Goal: Task Accomplishment & Management: Manage account settings

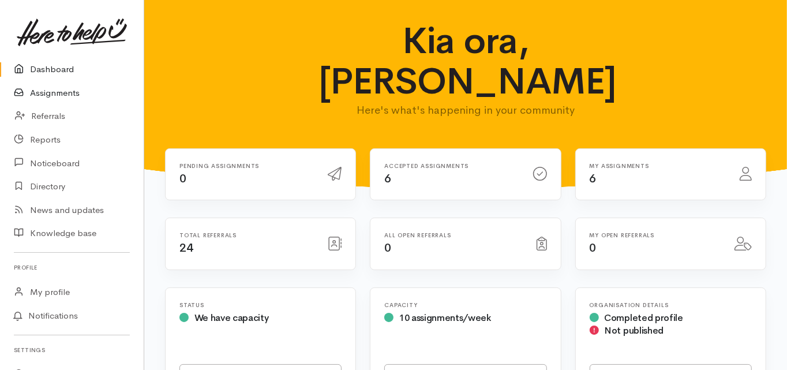
click at [52, 96] on link "Assignments" at bounding box center [72, 93] width 144 height 24
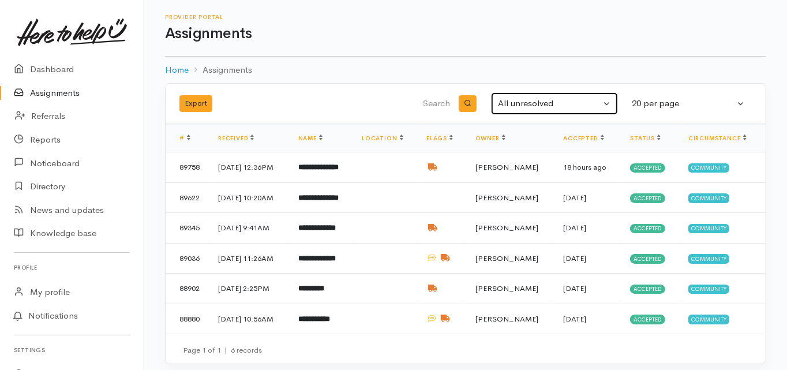
click at [518, 102] on div "All unresolved" at bounding box center [549, 103] width 103 height 13
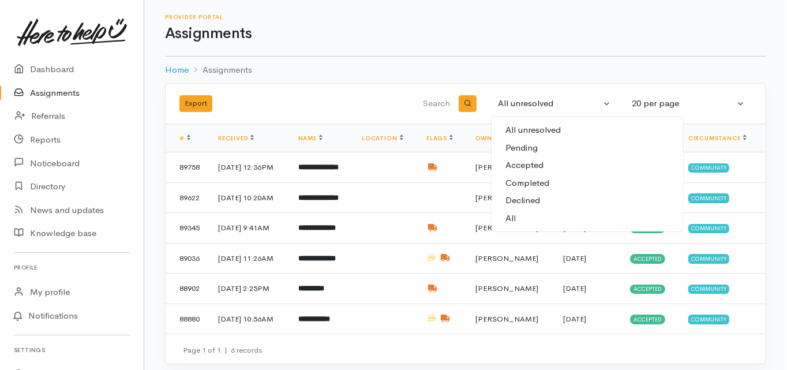
click at [518, 218] on link "All" at bounding box center [588, 219] width 192 height 18
select select "All"
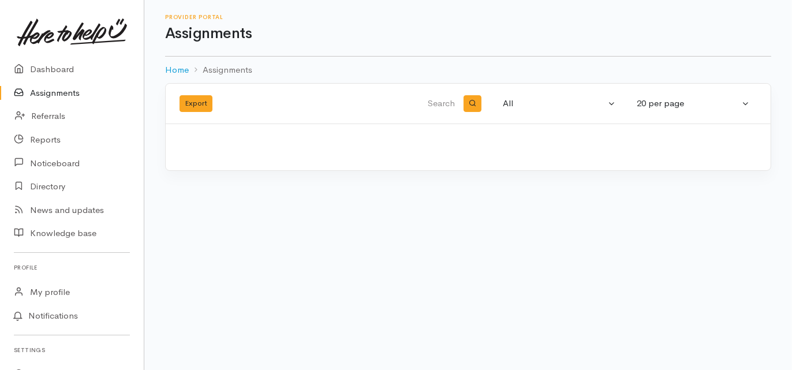
click at [436, 104] on input "search" at bounding box center [397, 104] width 119 height 28
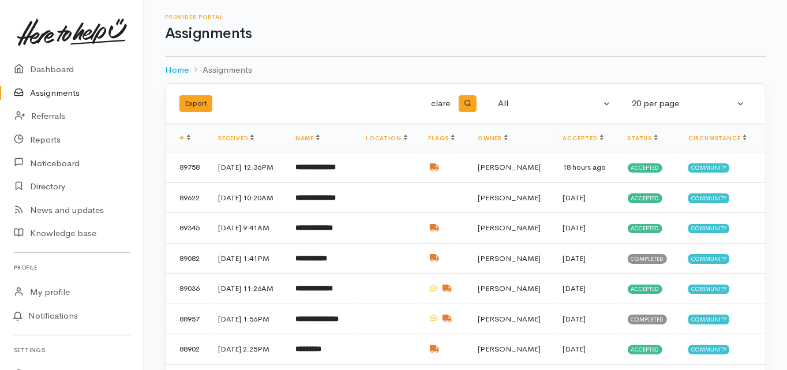
type input "clare"
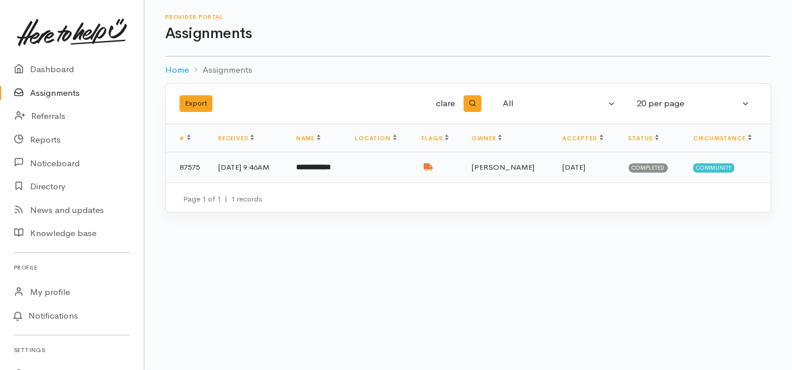
click at [342, 171] on td "**********" at bounding box center [316, 167] width 59 height 30
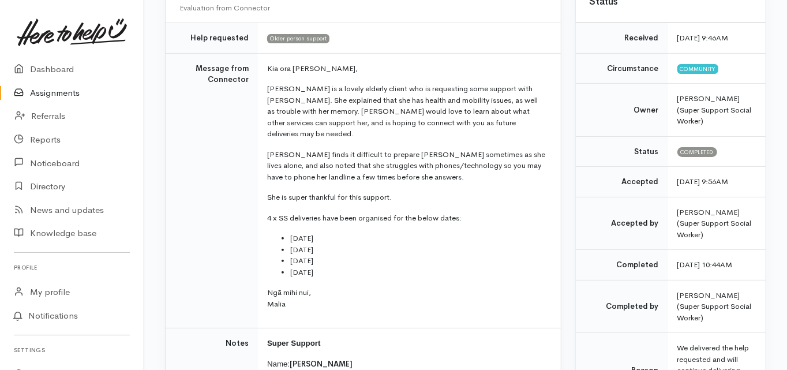
scroll to position [139, 0]
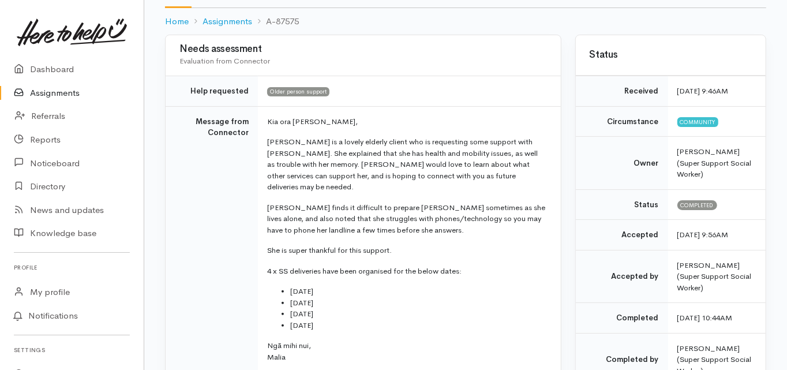
scroll to position [0, 0]
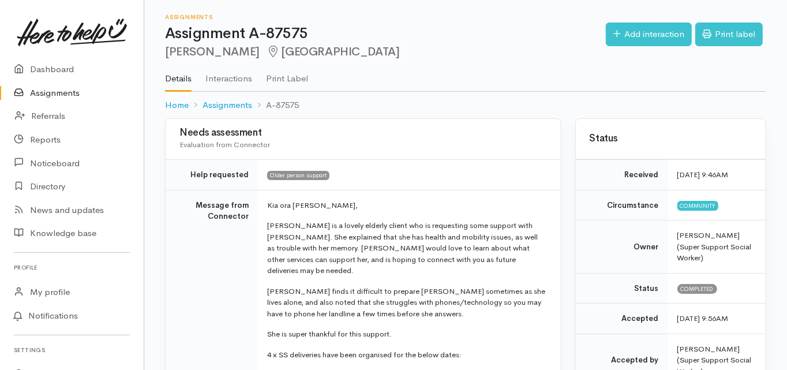
click at [59, 94] on link "Assignments" at bounding box center [72, 93] width 144 height 24
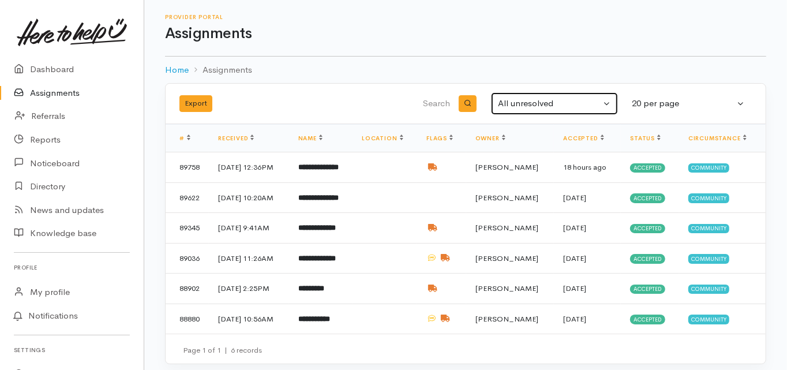
click at [533, 104] on div "All unresolved" at bounding box center [549, 103] width 103 height 13
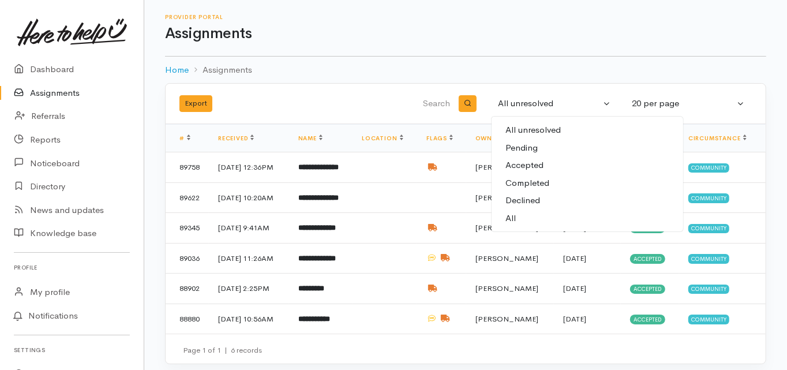
click at [517, 220] on link "All" at bounding box center [588, 219] width 192 height 18
select select "All"
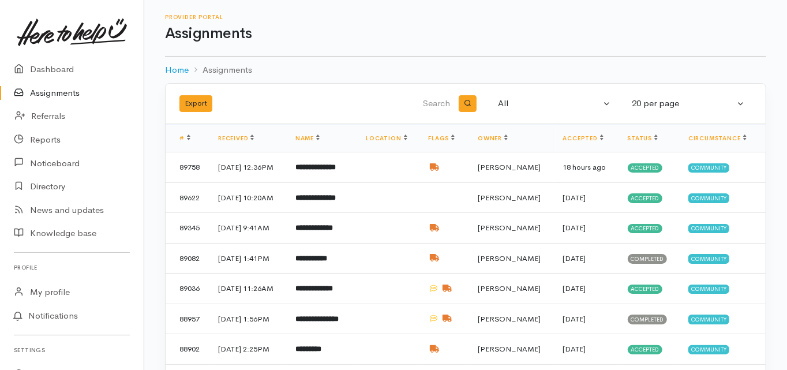
click at [434, 102] on input "search" at bounding box center [393, 104] width 117 height 28
type input "mahuta"
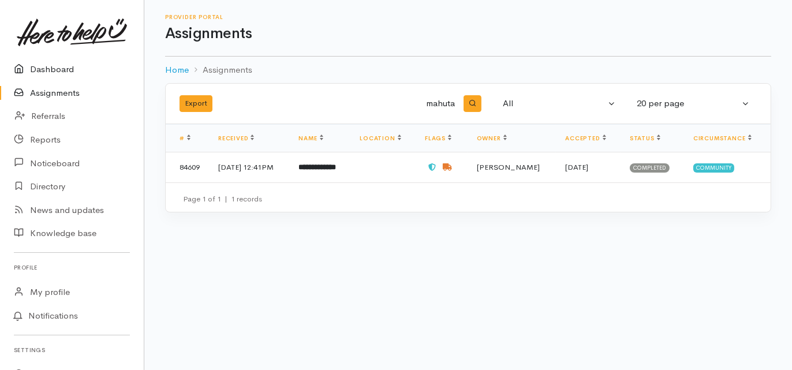
click at [55, 70] on link "Dashboard" at bounding box center [72, 70] width 144 height 24
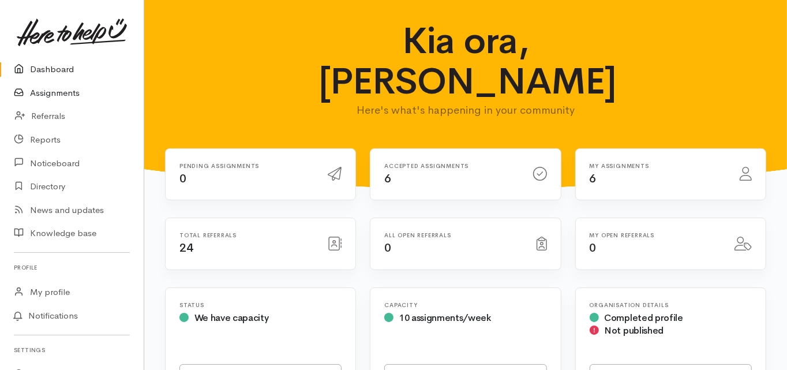
click at [71, 88] on link "Assignments" at bounding box center [72, 93] width 144 height 24
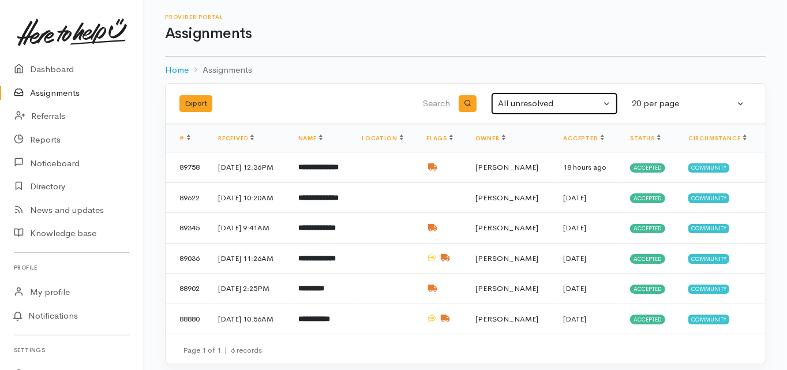
click at [522, 106] on div "All unresolved" at bounding box center [549, 103] width 103 height 13
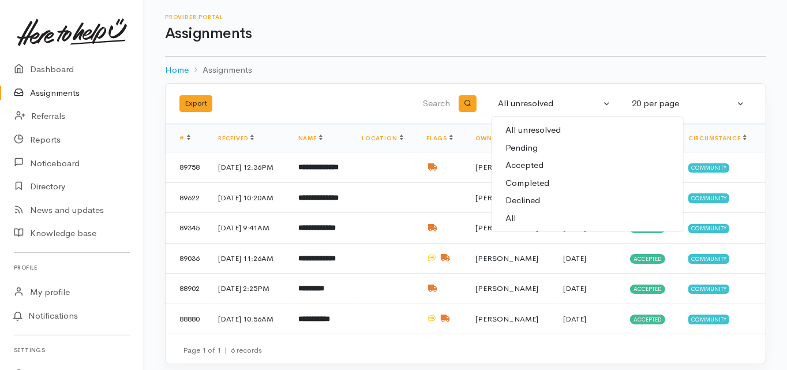
click at [515, 215] on span "All" at bounding box center [511, 218] width 10 height 13
select select "All"
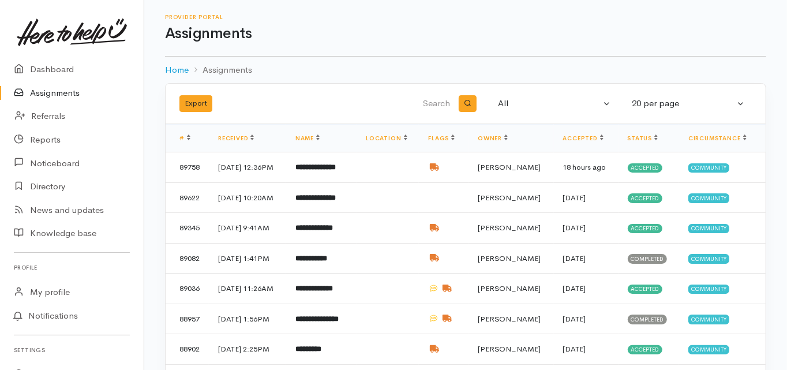
click at [434, 102] on input "search" at bounding box center [393, 104] width 117 height 28
type input "rodger"
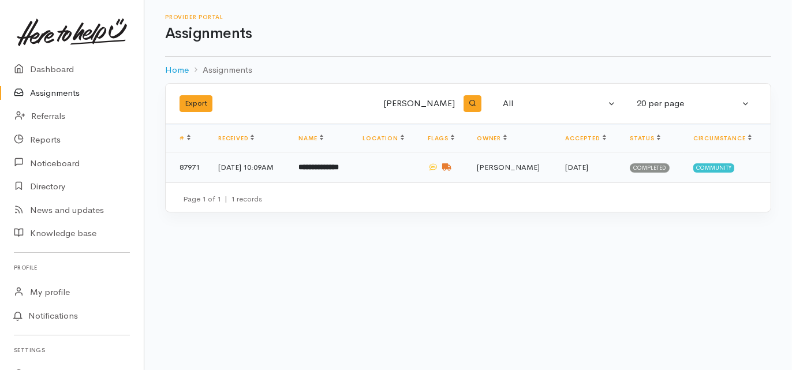
click at [329, 172] on td "**********" at bounding box center [321, 167] width 64 height 30
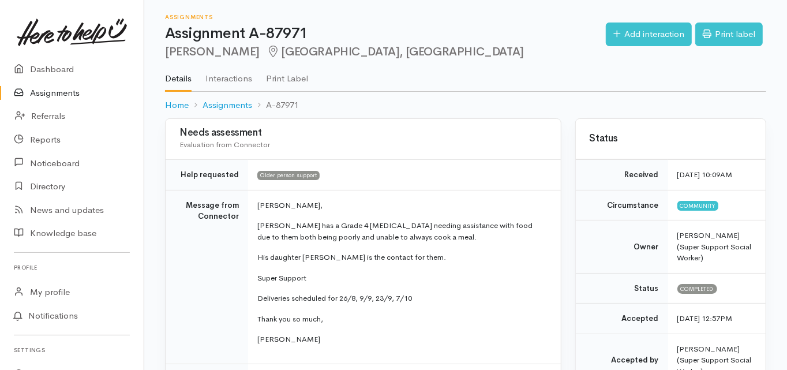
click at [169, 300] on td "Message from Connector" at bounding box center [207, 277] width 83 height 174
click at [154, 111] on div "Assignments Assignment A-87971 Rodger Redshaw Tauranga South, Tauranga Options …" at bounding box center [465, 59] width 643 height 118
click at [59, 64] on link "Dashboard" at bounding box center [72, 70] width 144 height 24
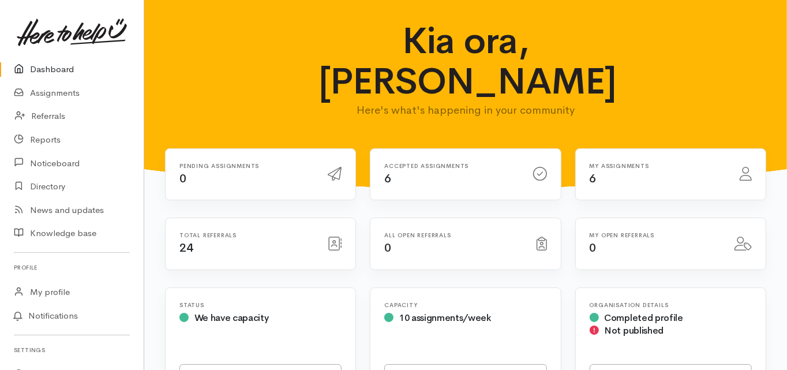
click at [55, 67] on link "Dashboard" at bounding box center [72, 70] width 144 height 24
